Goal: Browse casually

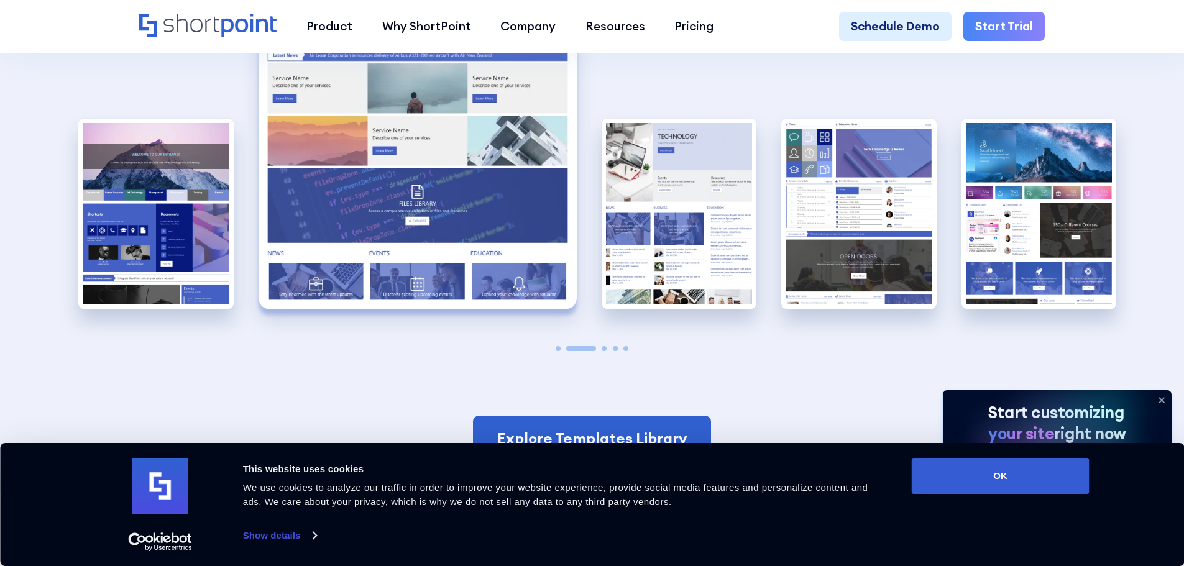
scroll to position [3045, 0]
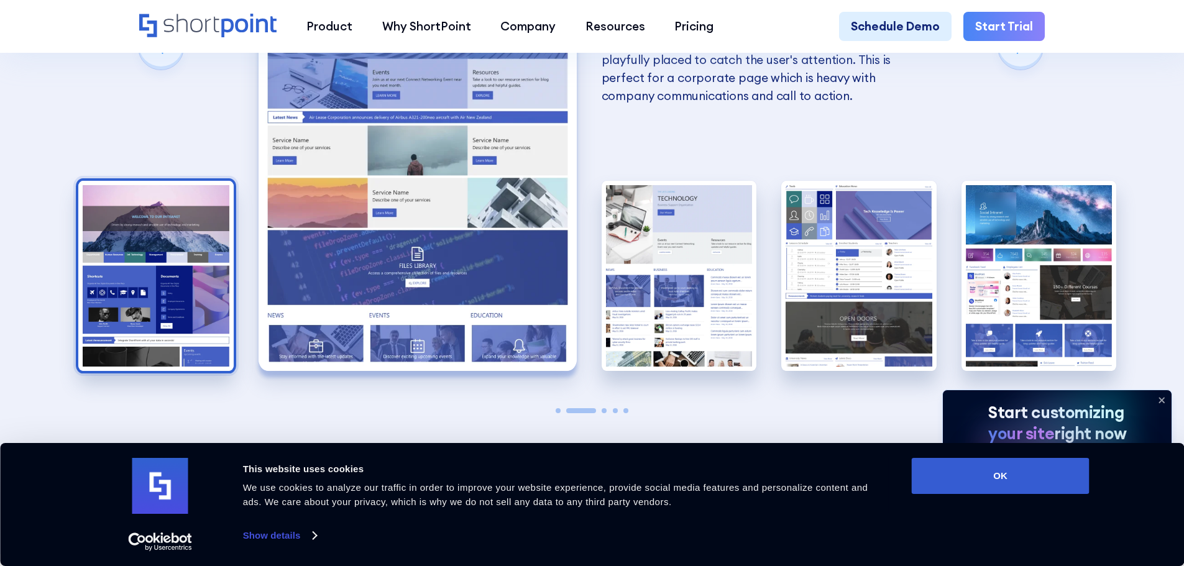
click at [111, 234] on img "1 / 5" at bounding box center [155, 276] width 155 height 191
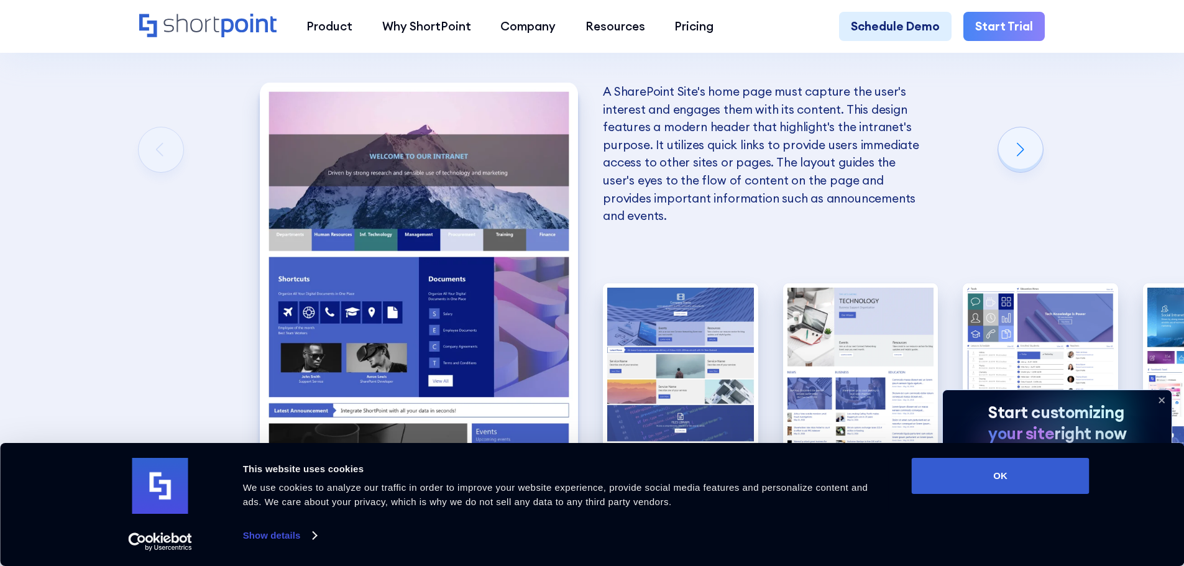
scroll to position [2921, 0]
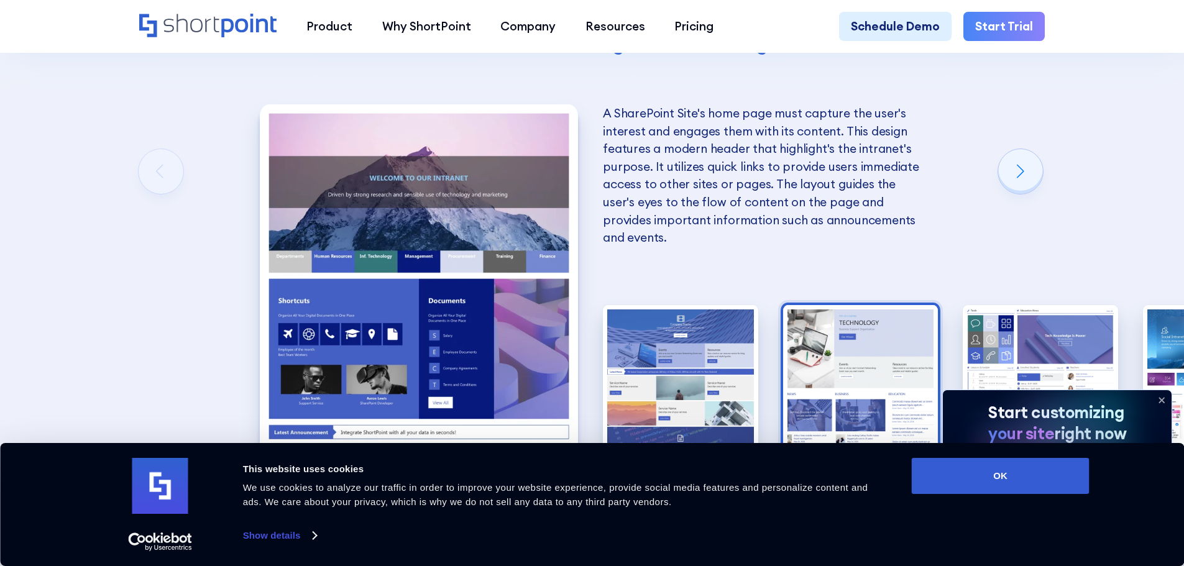
click at [827, 340] on img "3 / 5" at bounding box center [860, 400] width 155 height 191
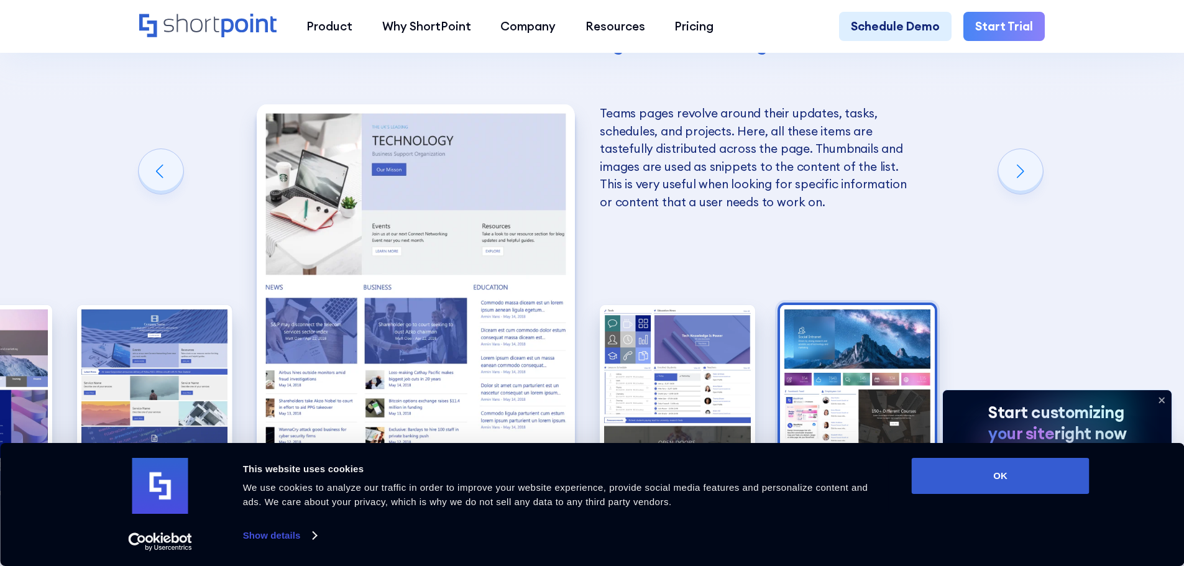
click at [861, 349] on img "5 / 5" at bounding box center [857, 400] width 155 height 191
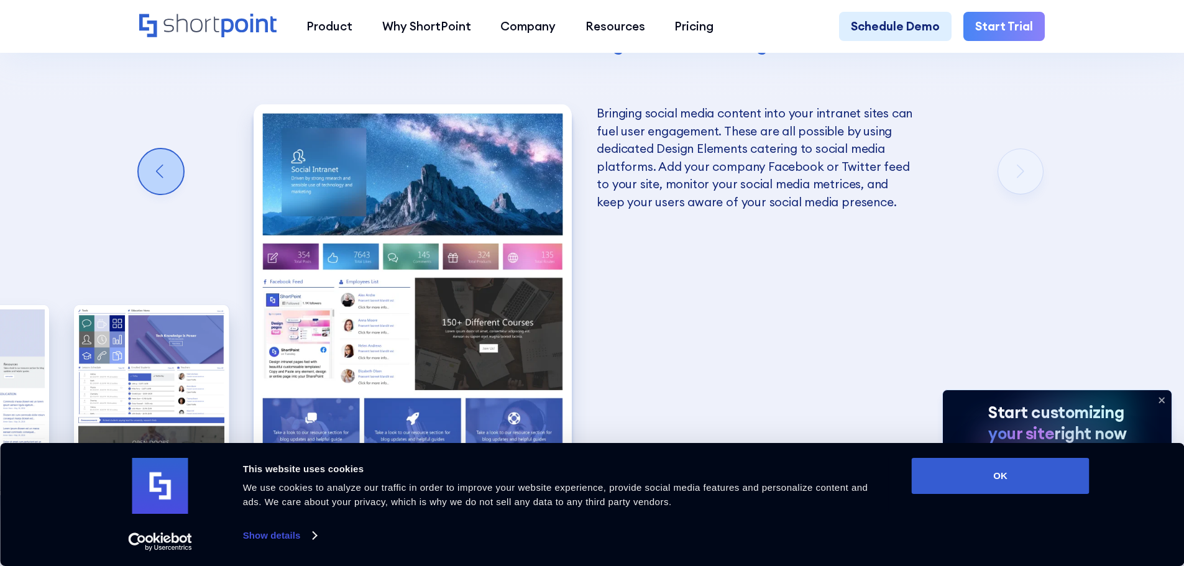
click at [168, 166] on div "Previous slide" at bounding box center [161, 171] width 45 height 45
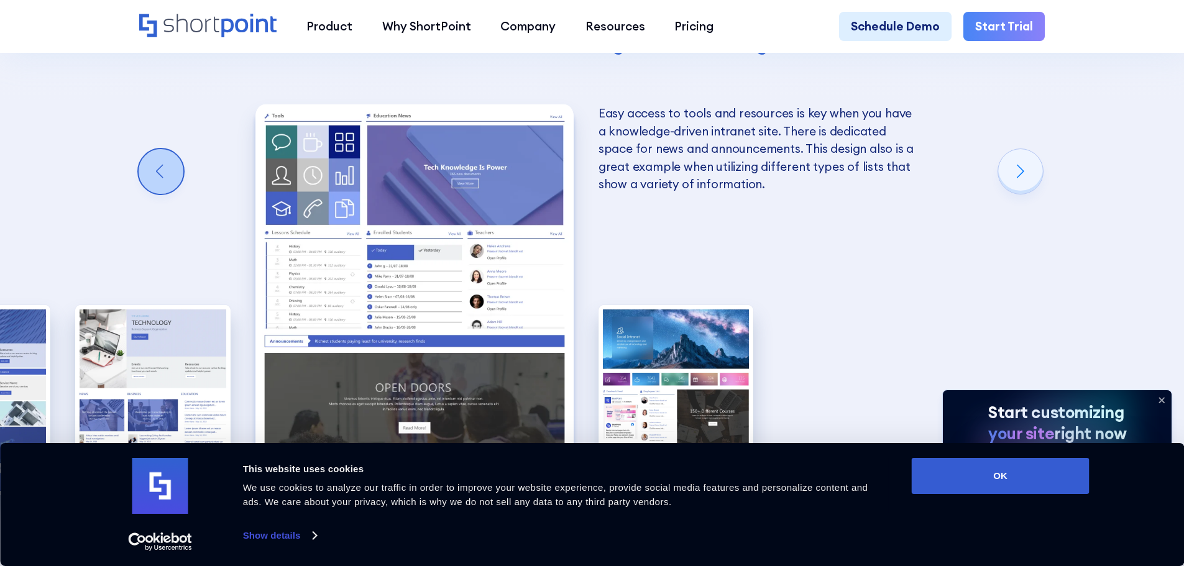
click at [168, 166] on div "Previous slide" at bounding box center [161, 171] width 45 height 45
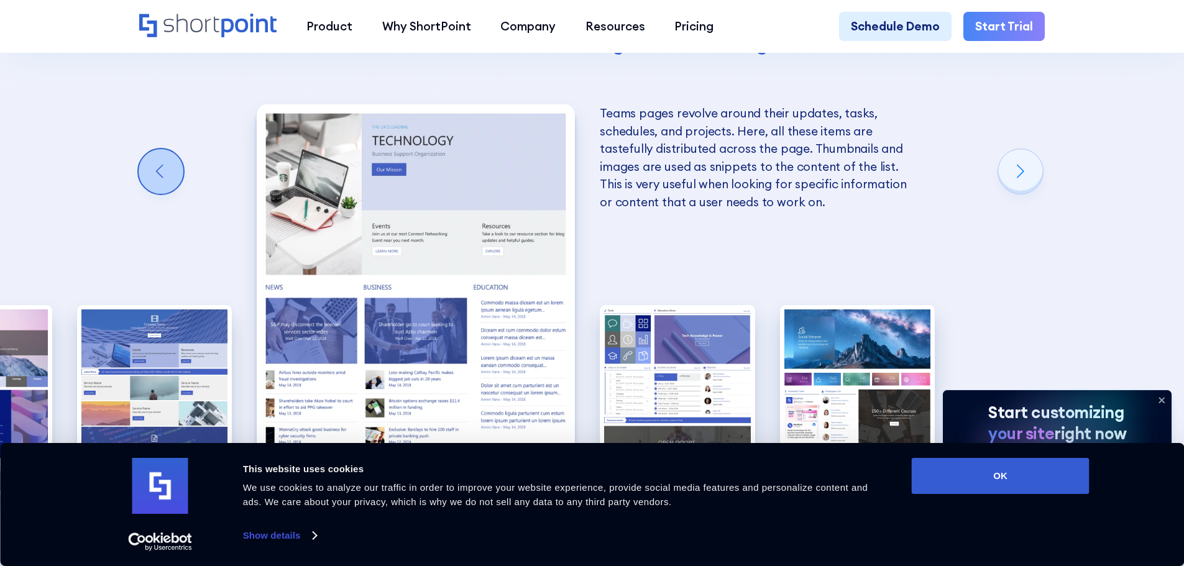
click at [168, 166] on div "Previous slide" at bounding box center [161, 171] width 45 height 45
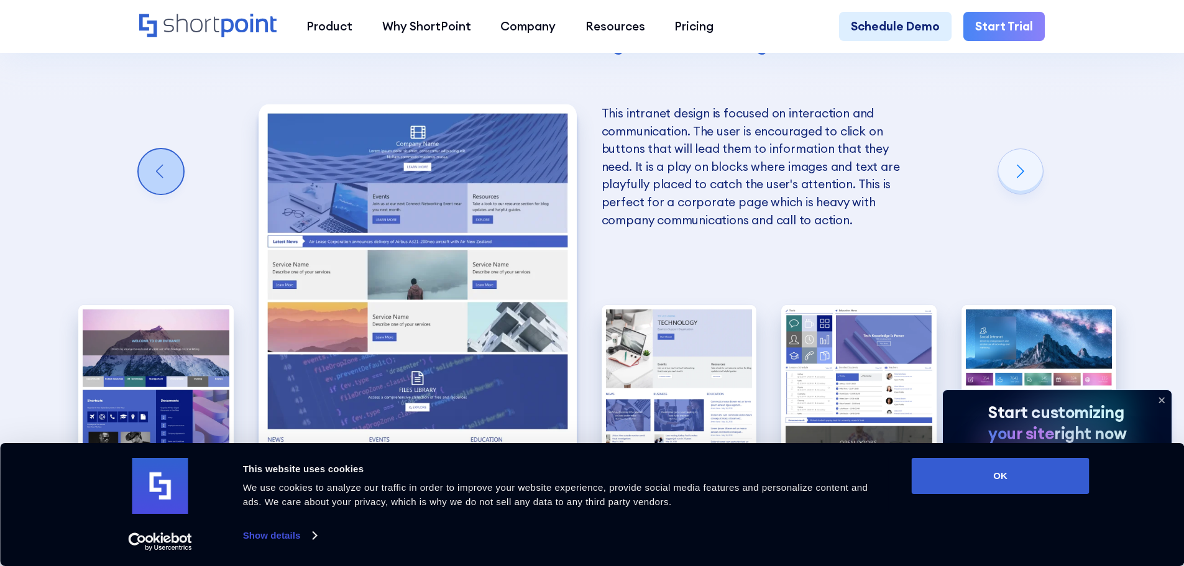
click at [168, 166] on div "Previous slide" at bounding box center [161, 171] width 45 height 45
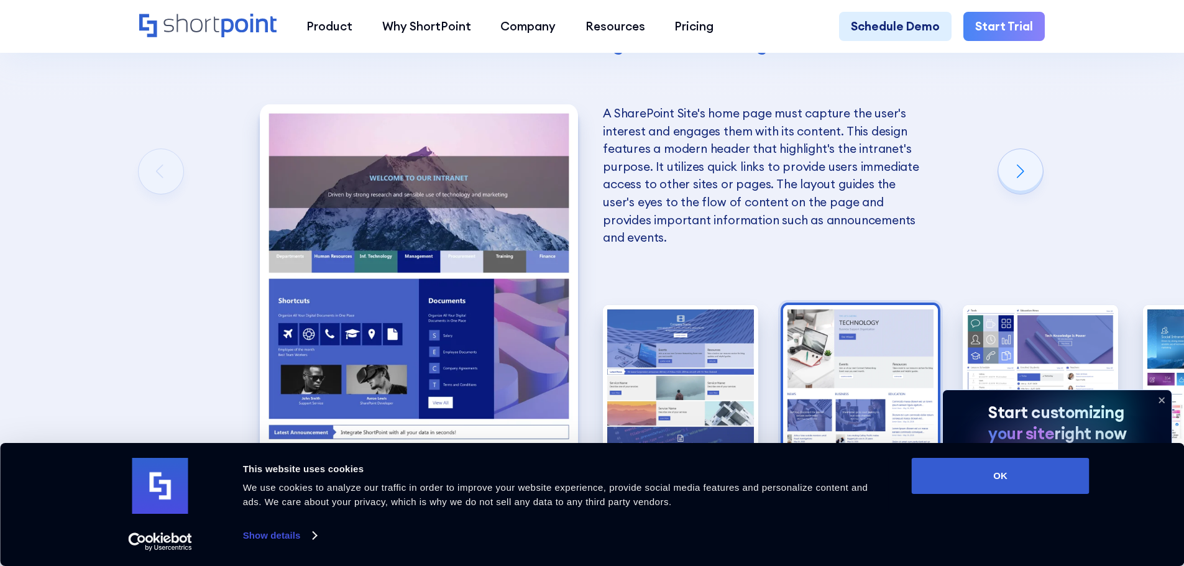
click at [822, 356] on img "3 / 5" at bounding box center [860, 400] width 155 height 191
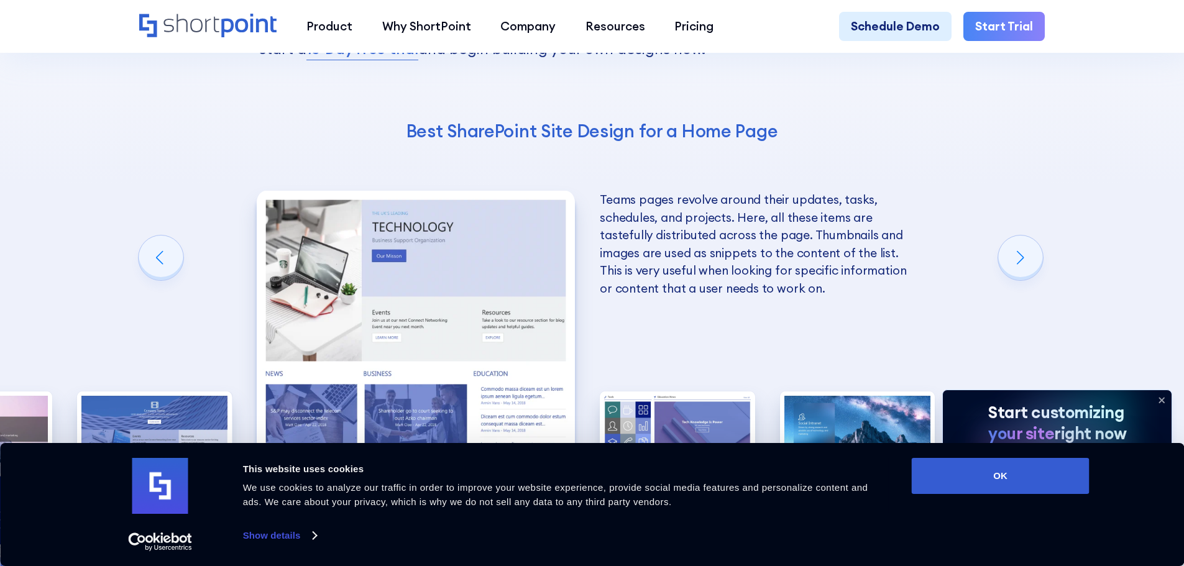
scroll to position [2983, 0]
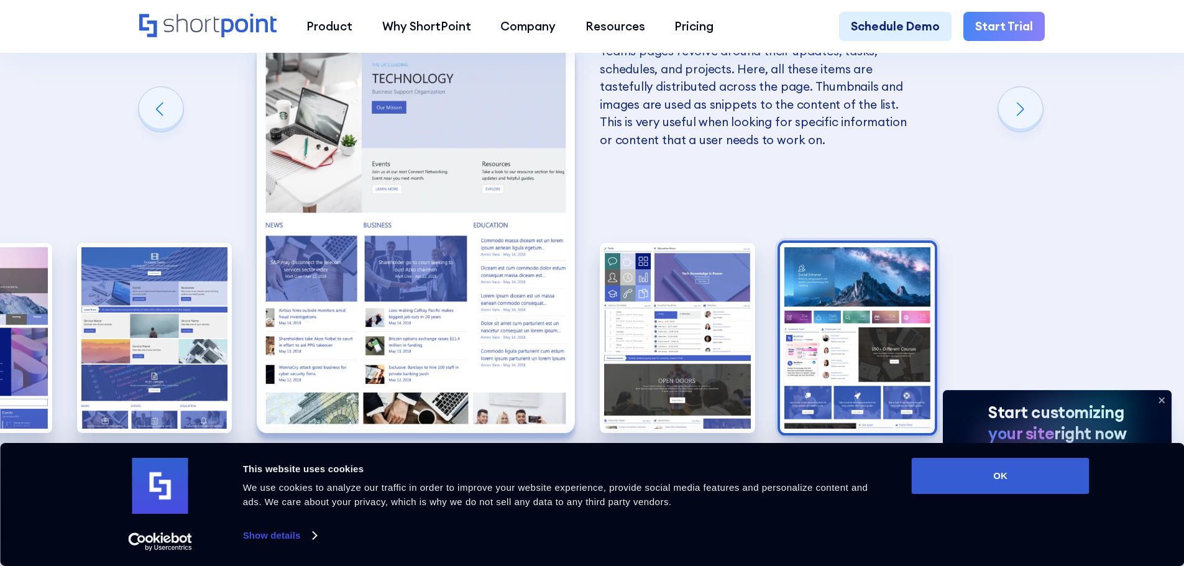
click at [860, 324] on img "5 / 5" at bounding box center [857, 338] width 155 height 191
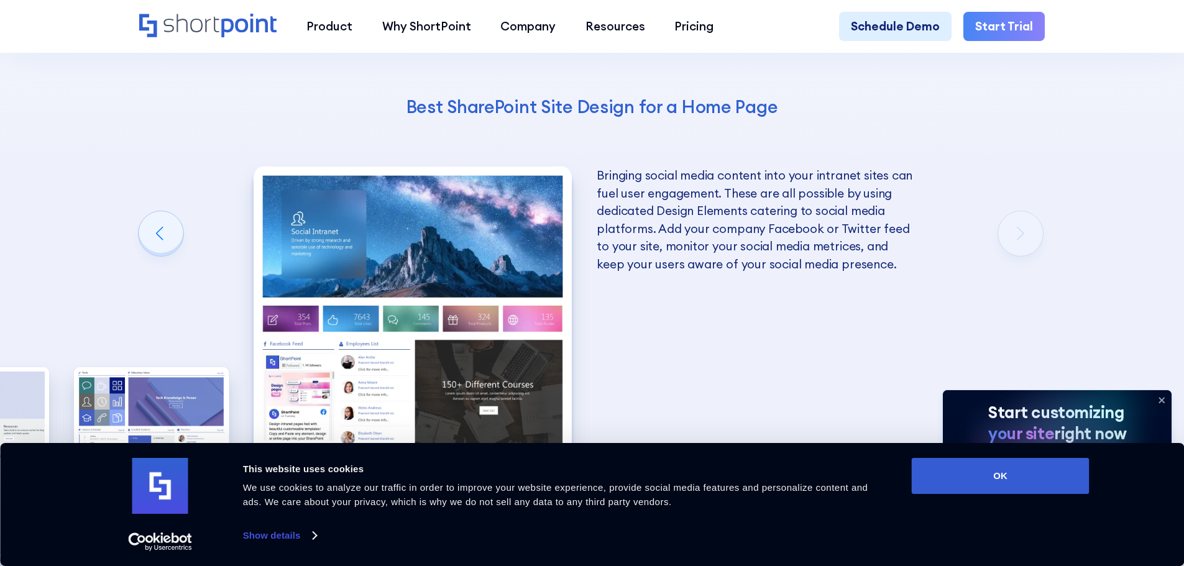
scroll to position [2921, 0]
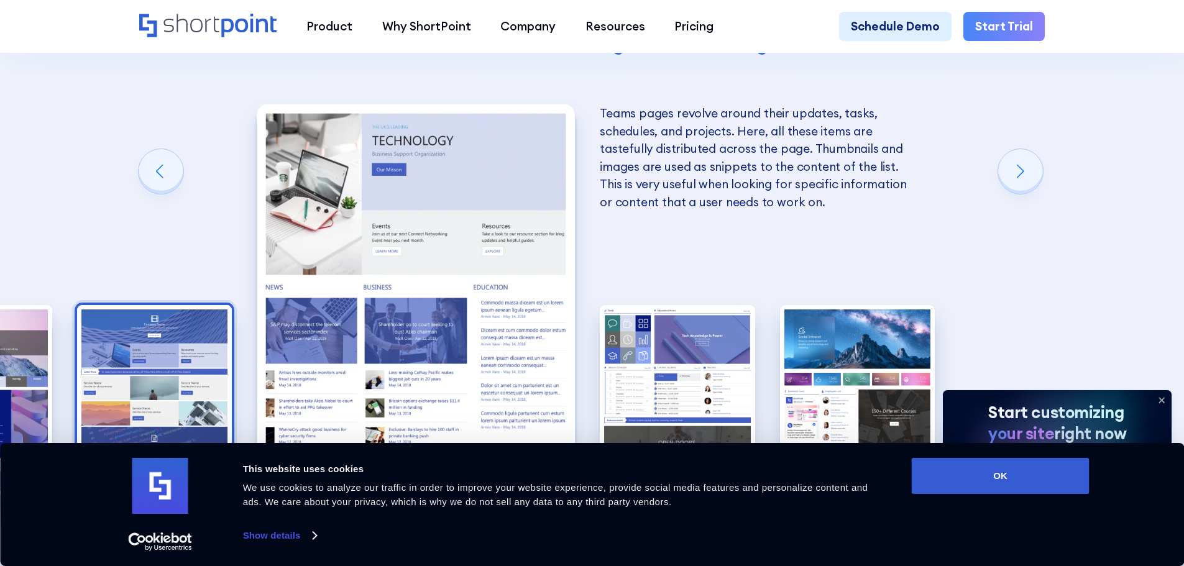
click at [203, 356] on img "2 / 5" at bounding box center [154, 400] width 155 height 191
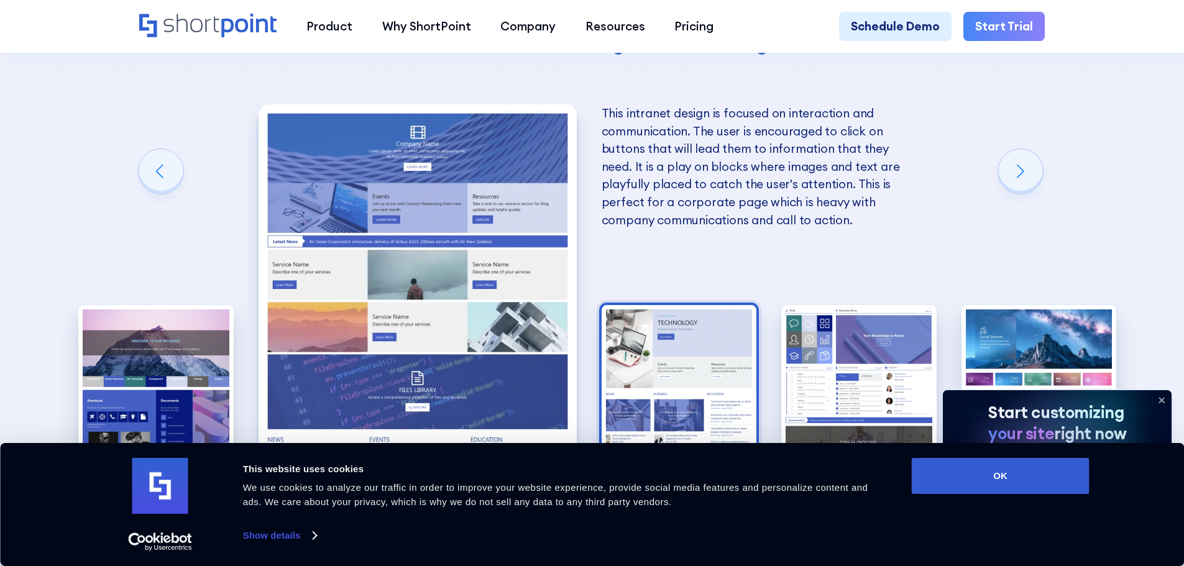
click at [650, 370] on img "3 / 5" at bounding box center [679, 400] width 155 height 191
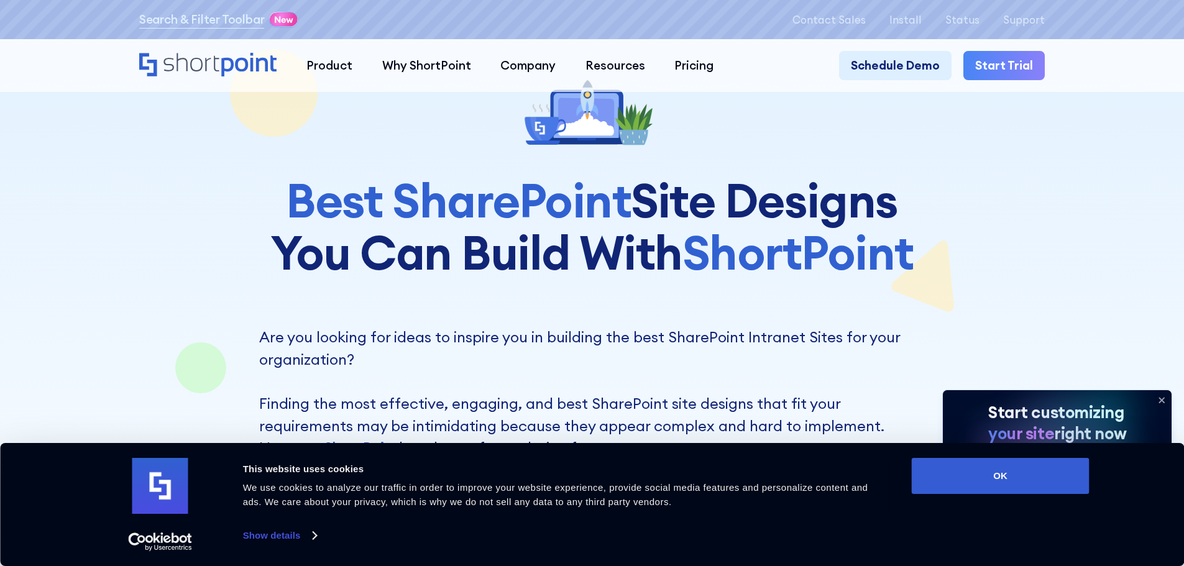
scroll to position [0, 0]
